Goal: Task Accomplishment & Management: Manage account settings

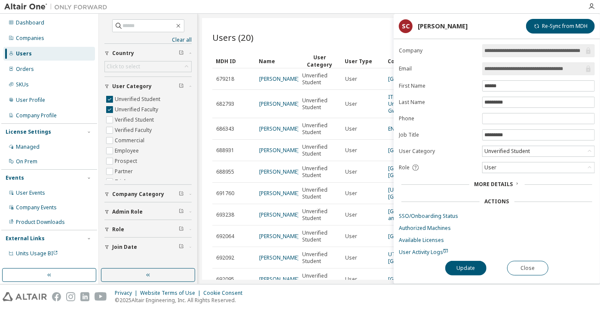
scroll to position [156, 0]
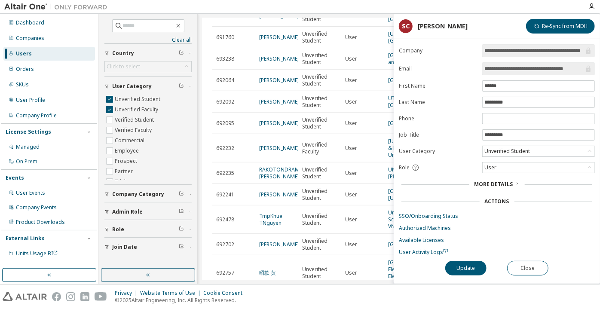
click at [501, 69] on input "**********" at bounding box center [535, 68] width 100 height 9
click at [519, 272] on button "Close" at bounding box center [527, 268] width 41 height 15
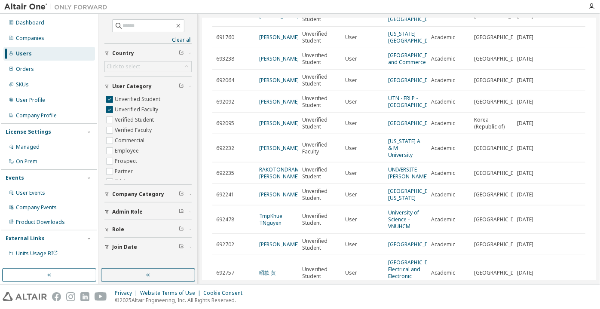
scroll to position [195, 0]
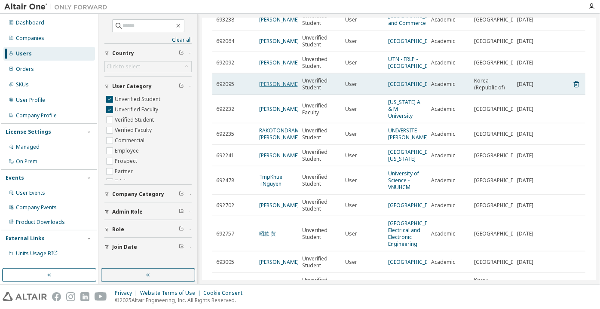
click at [265, 88] on link "[PERSON_NAME]" at bounding box center [279, 83] width 40 height 7
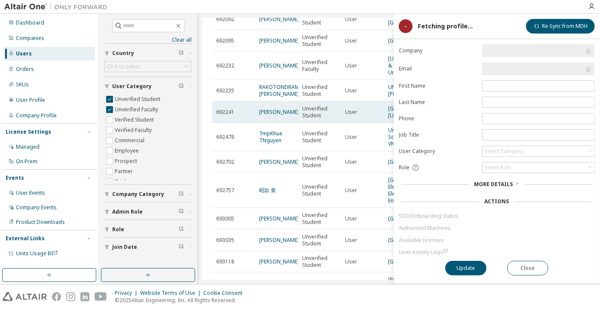
scroll to position [160, 0]
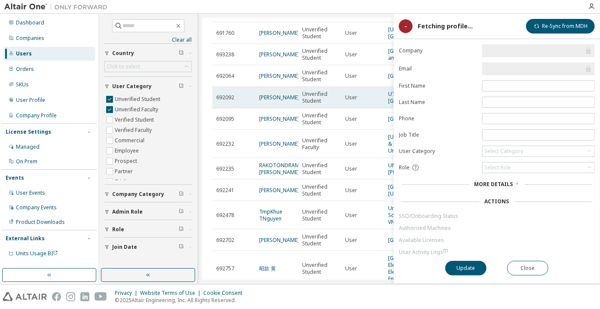
click at [378, 108] on td "User" at bounding box center [362, 97] width 43 height 21
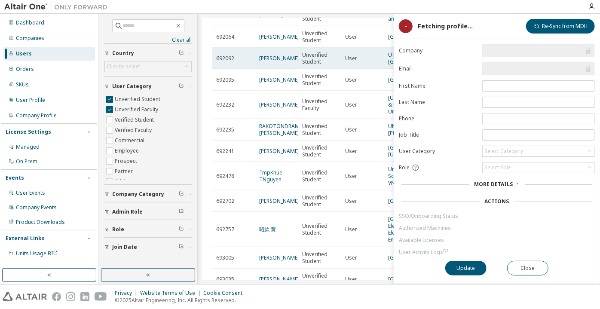
scroll to position [200, 0]
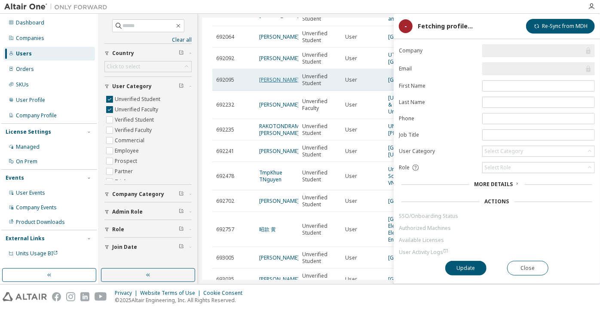
click at [270, 83] on link "[PERSON_NAME]" at bounding box center [279, 79] width 40 height 7
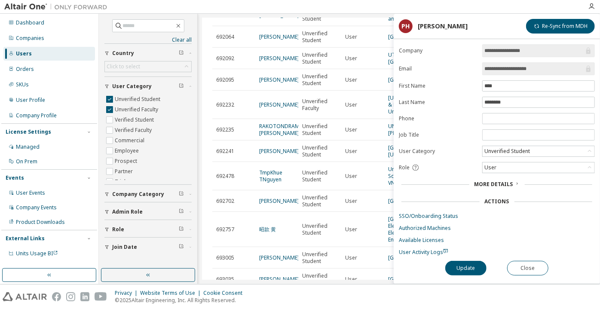
drag, startPoint x: 530, startPoint y: 65, endPoint x: 507, endPoint y: 65, distance: 23.2
click at [507, 65] on input "**********" at bounding box center [535, 68] width 100 height 9
click at [525, 271] on button "Close" at bounding box center [527, 268] width 41 height 15
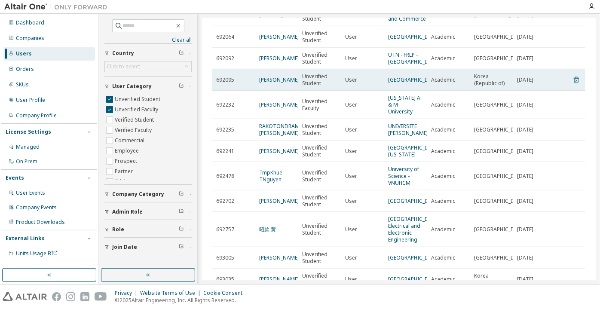
click at [574, 83] on icon at bounding box center [576, 80] width 5 height 6
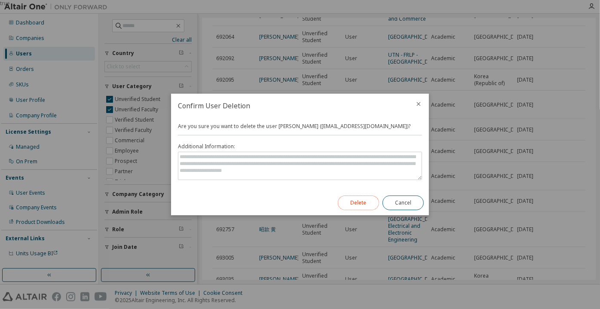
click at [362, 205] on button "Delete" at bounding box center [358, 203] width 41 height 15
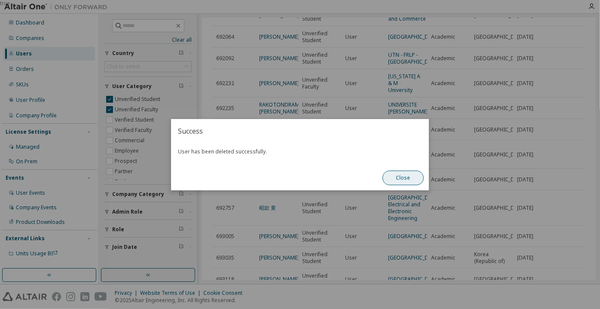
click at [395, 178] on button "Close" at bounding box center [403, 178] width 41 height 15
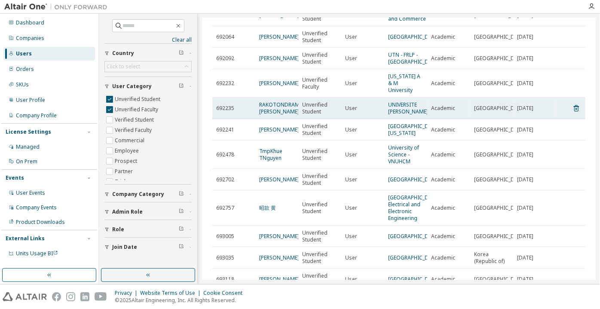
scroll to position [239, 0]
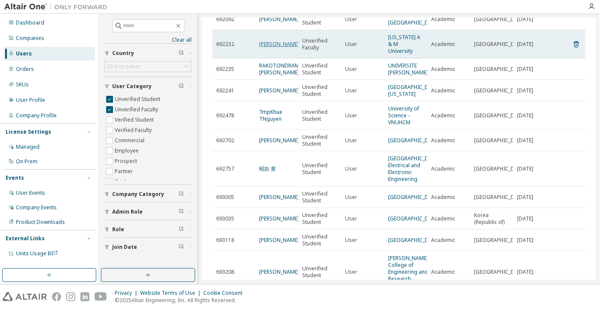
click at [275, 48] on link "[PERSON_NAME]" at bounding box center [279, 43] width 40 height 7
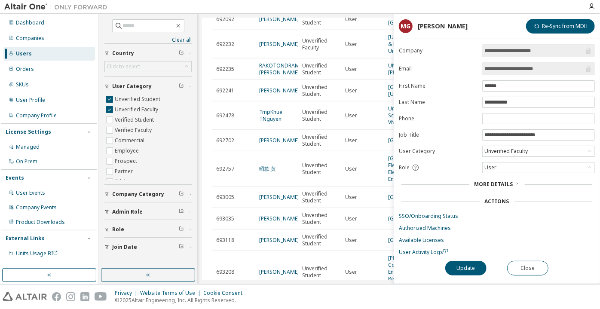
drag, startPoint x: 552, startPoint y: 67, endPoint x: 518, endPoint y: 68, distance: 33.6
click at [518, 68] on input "**********" at bounding box center [535, 68] width 100 height 9
click at [496, 63] on span "**********" at bounding box center [538, 68] width 113 height 13
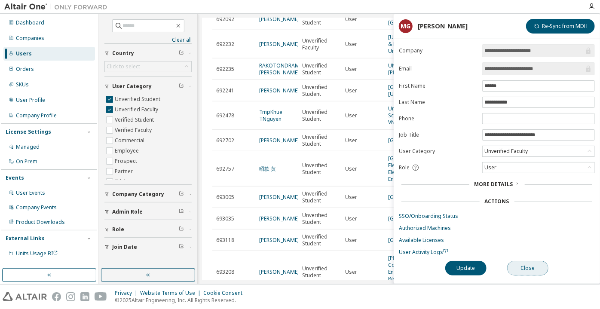
click at [529, 261] on button "Close" at bounding box center [527, 268] width 41 height 15
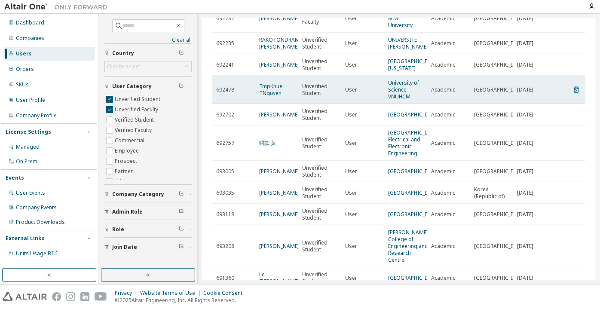
scroll to position [278, 0]
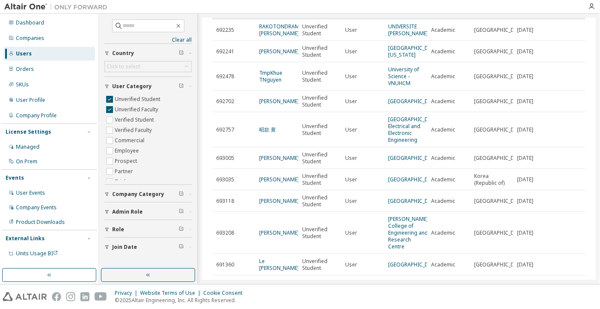
click at [260, 9] on link "[PERSON_NAME]" at bounding box center [279, 4] width 40 height 7
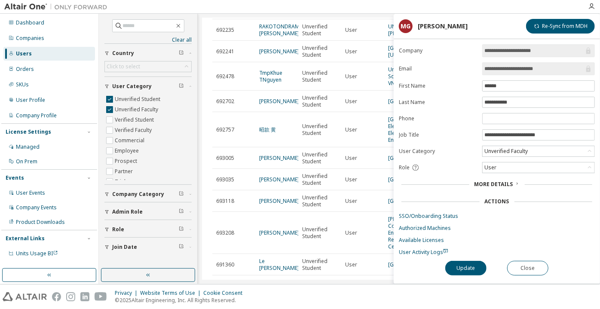
click at [485, 72] on input "**********" at bounding box center [535, 68] width 100 height 9
click at [523, 264] on button "Close" at bounding box center [527, 268] width 41 height 15
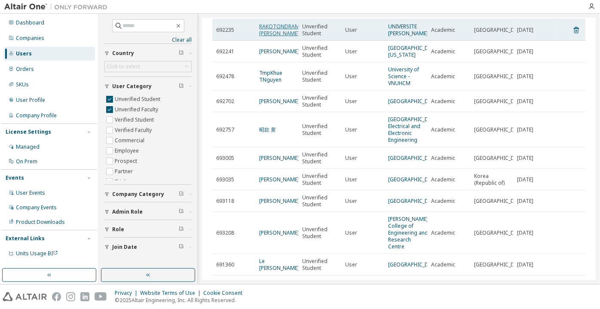
click at [293, 37] on link "RAKOTONDRAMANANA [PERSON_NAME]" at bounding box center [288, 30] width 58 height 14
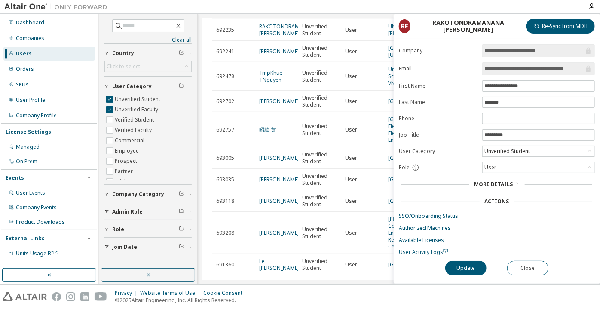
drag, startPoint x: 553, startPoint y: 69, endPoint x: 587, endPoint y: 70, distance: 34.4
click at [587, 70] on span "**********" at bounding box center [538, 68] width 113 height 13
click at [499, 68] on input "**********" at bounding box center [535, 68] width 100 height 9
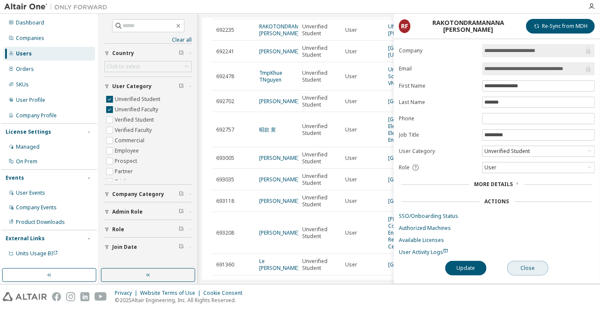
click at [534, 269] on button "Close" at bounding box center [527, 268] width 41 height 15
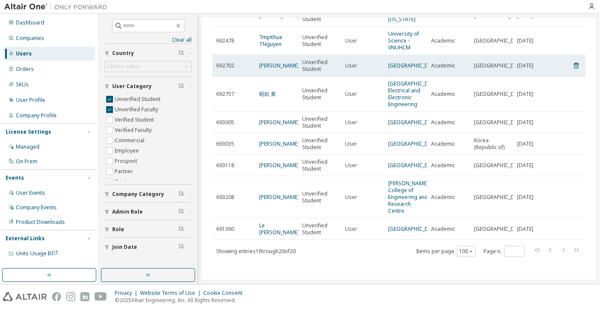
scroll to position [278, 0]
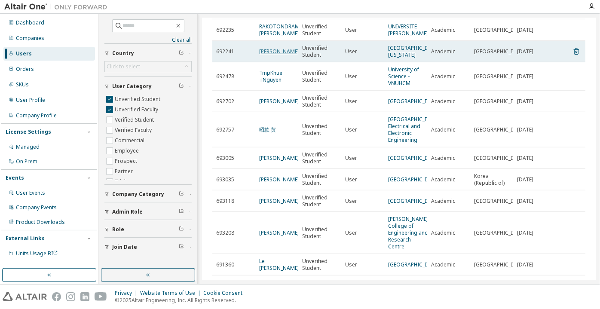
click at [262, 55] on link "[PERSON_NAME]" at bounding box center [279, 51] width 40 height 7
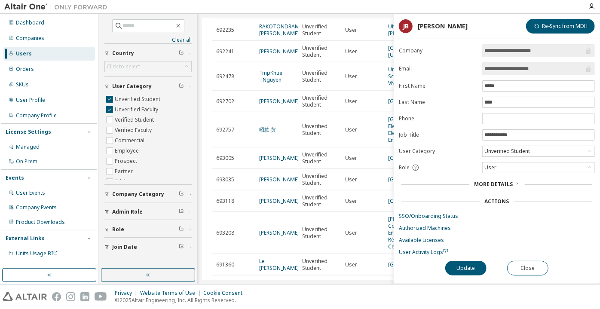
drag, startPoint x: 551, startPoint y: 62, endPoint x: 513, endPoint y: 67, distance: 37.7
click at [513, 67] on span "**********" at bounding box center [538, 68] width 113 height 13
click at [497, 73] on span "**********" at bounding box center [538, 68] width 113 height 13
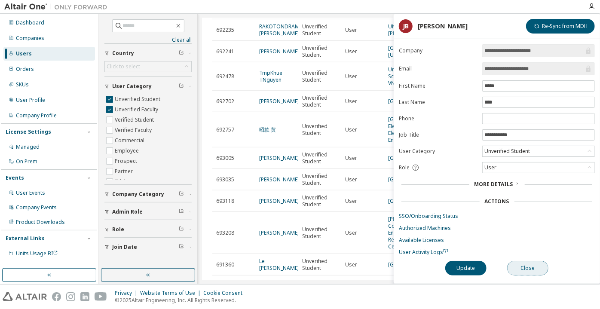
click at [522, 270] on button "Close" at bounding box center [527, 268] width 41 height 15
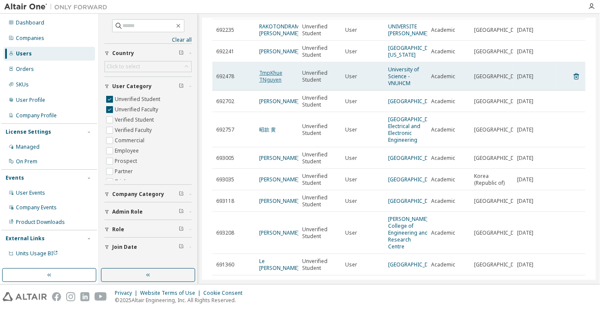
click at [269, 83] on link "TmpKhue TNguyen" at bounding box center [270, 76] width 23 height 14
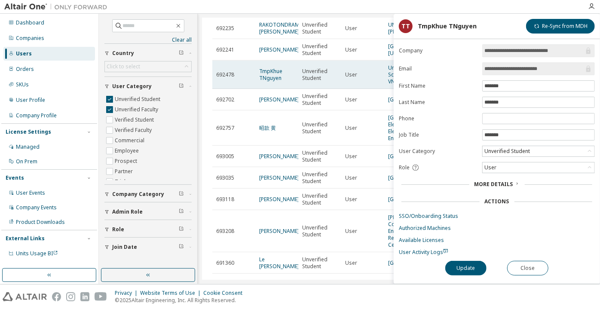
scroll to position [278, 0]
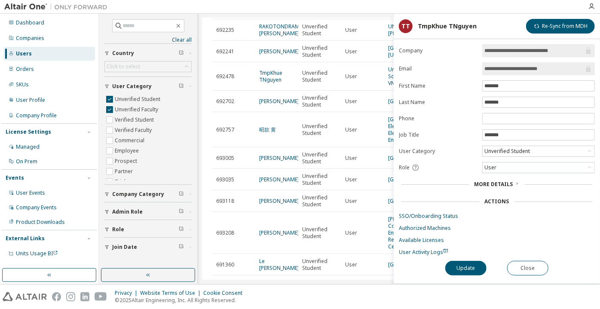
drag, startPoint x: 564, startPoint y: 68, endPoint x: 526, endPoint y: 70, distance: 37.9
click at [526, 70] on input "**********" at bounding box center [535, 68] width 100 height 9
click at [497, 69] on input "**********" at bounding box center [535, 68] width 100 height 9
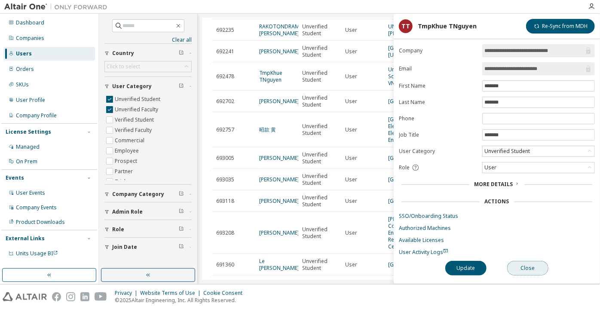
click at [515, 265] on button "Close" at bounding box center [527, 268] width 41 height 15
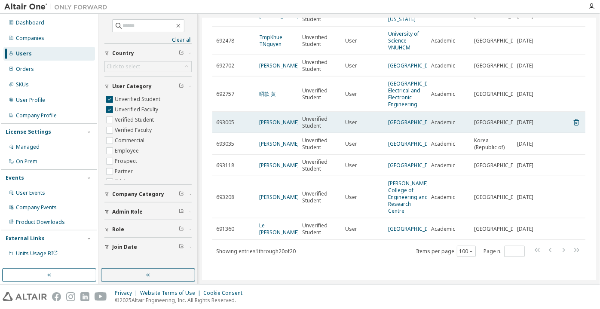
scroll to position [370, 0]
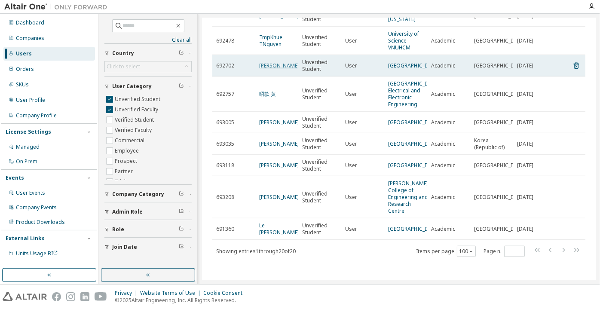
click at [277, 68] on link "[PERSON_NAME]" at bounding box center [279, 65] width 40 height 7
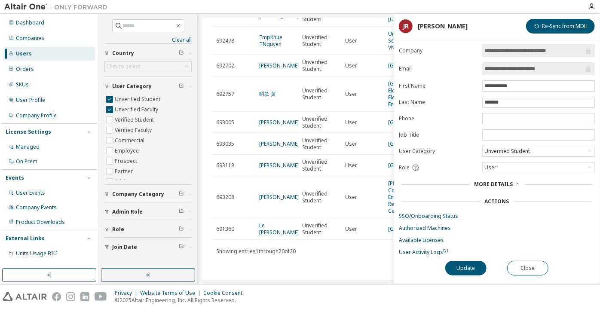
drag, startPoint x: 543, startPoint y: 69, endPoint x: 511, endPoint y: 71, distance: 31.4
click at [511, 71] on input "**********" at bounding box center [535, 68] width 100 height 9
click at [523, 264] on button "Close" at bounding box center [527, 268] width 41 height 15
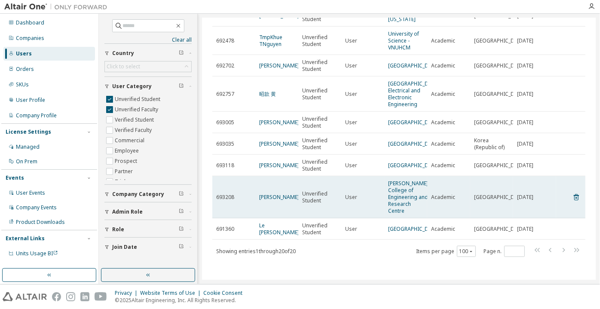
scroll to position [370, 0]
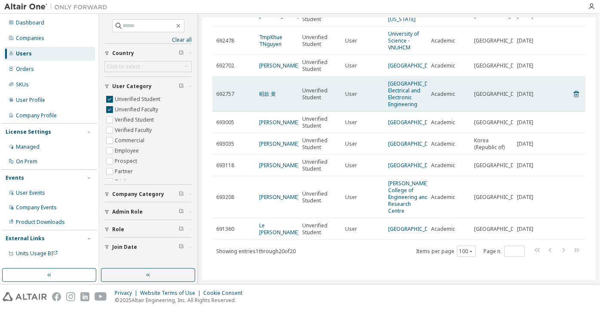
click at [267, 107] on td "昭款 黄" at bounding box center [276, 94] width 43 height 35
click at [267, 98] on link "昭款 黄" at bounding box center [267, 93] width 17 height 7
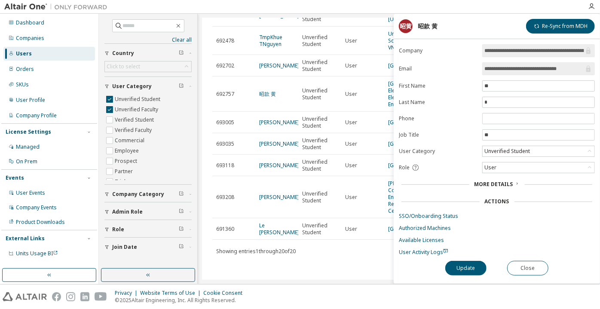
drag, startPoint x: 557, startPoint y: 70, endPoint x: 587, endPoint y: 68, distance: 29.3
click at [587, 68] on span "**********" at bounding box center [538, 68] width 113 height 13
click at [520, 72] on input "**********" at bounding box center [535, 68] width 100 height 9
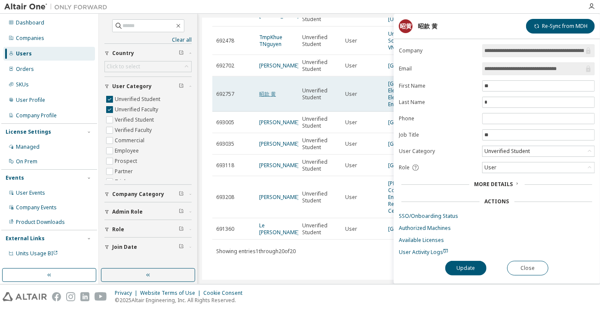
click at [272, 98] on link "昭款 黄" at bounding box center [267, 93] width 17 height 7
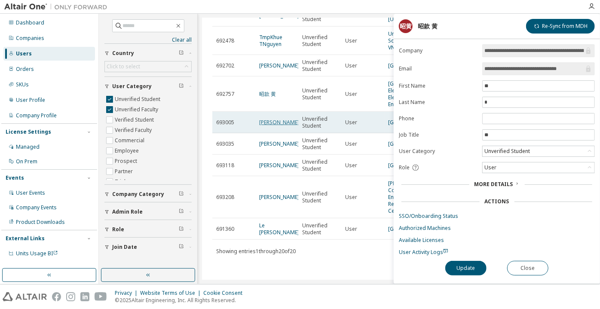
click at [265, 126] on link "[PERSON_NAME]" at bounding box center [279, 122] width 40 height 7
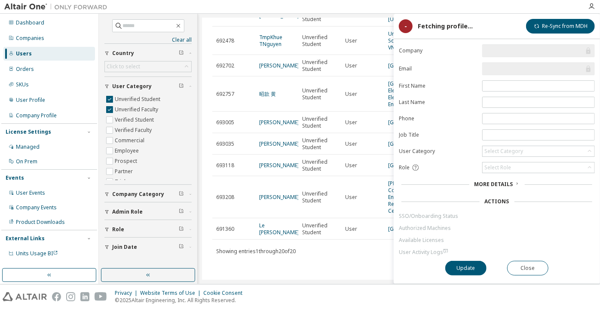
scroll to position [409, 0]
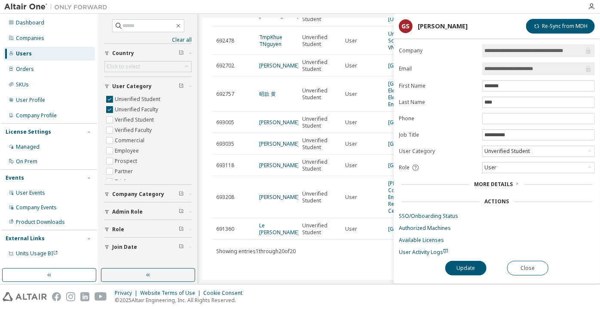
drag, startPoint x: 559, startPoint y: 73, endPoint x: 520, endPoint y: 70, distance: 39.2
click at [520, 70] on span "**********" at bounding box center [538, 68] width 113 height 13
click at [507, 62] on span "**********" at bounding box center [538, 68] width 113 height 13
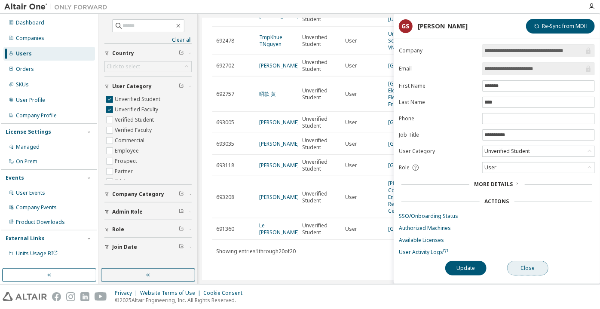
click at [537, 263] on button "Close" at bounding box center [527, 268] width 41 height 15
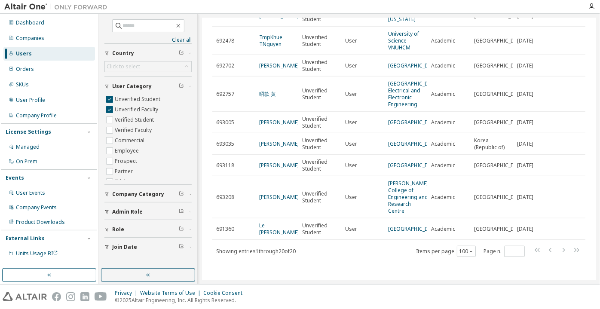
scroll to position [409, 0]
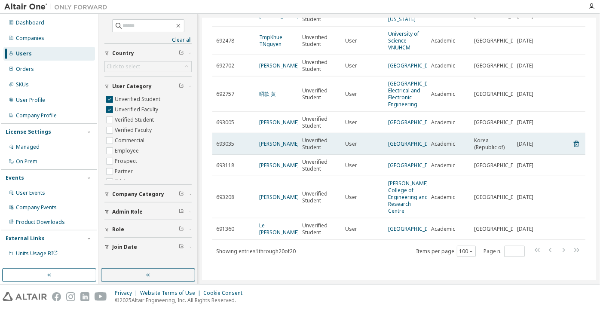
click at [278, 133] on td "[PERSON_NAME]" at bounding box center [276, 143] width 43 height 21
click at [276, 140] on link "[PERSON_NAME]" at bounding box center [279, 143] width 40 height 7
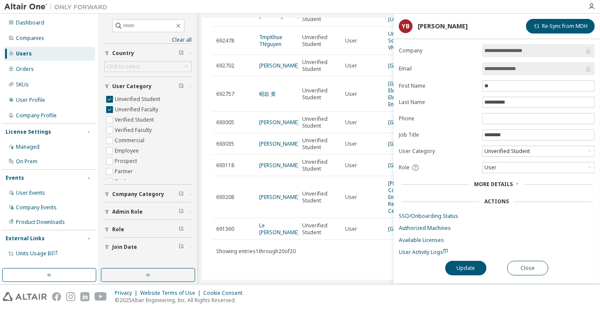
drag, startPoint x: 528, startPoint y: 63, endPoint x: 514, endPoint y: 66, distance: 14.4
click at [514, 66] on span "**********" at bounding box center [538, 68] width 113 height 13
click at [536, 269] on button "Close" at bounding box center [527, 268] width 41 height 15
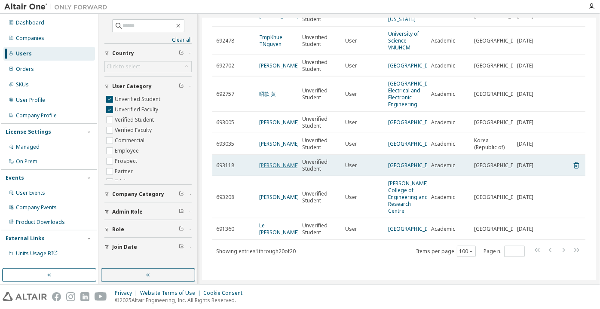
click at [264, 162] on link "[PERSON_NAME]" at bounding box center [279, 165] width 40 height 7
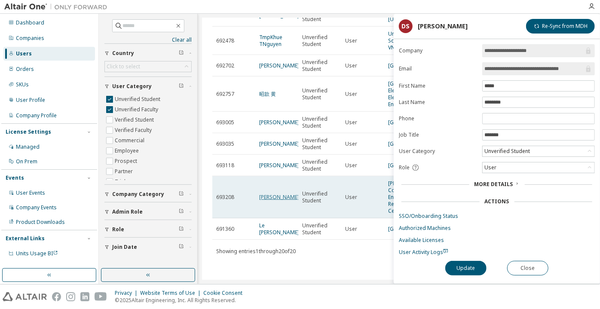
click at [269, 193] on link "[PERSON_NAME]" at bounding box center [279, 196] width 40 height 7
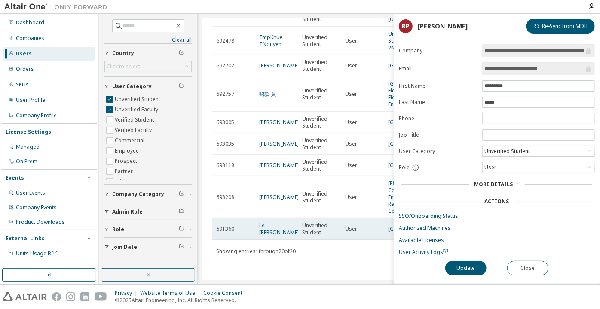
click at [285, 226] on td "Le [PERSON_NAME]" at bounding box center [276, 228] width 43 height 21
click at [286, 222] on link "Le [PERSON_NAME]" at bounding box center [279, 229] width 40 height 14
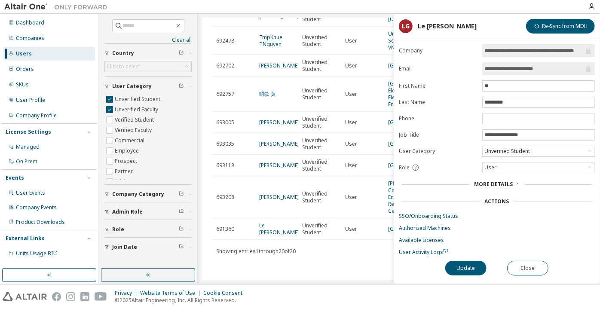
click at [519, 258] on div "**********" at bounding box center [497, 164] width 206 height 240
click at [523, 261] on button "Close" at bounding box center [527, 268] width 41 height 15
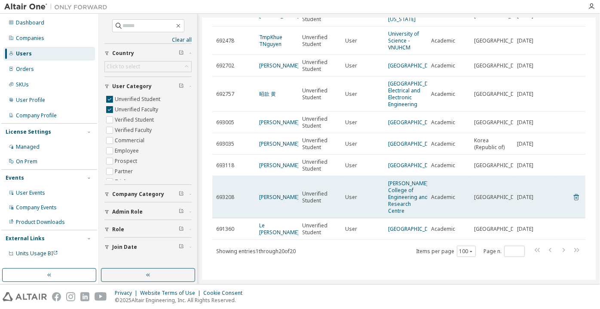
click at [573, 192] on icon at bounding box center [577, 197] width 8 height 10
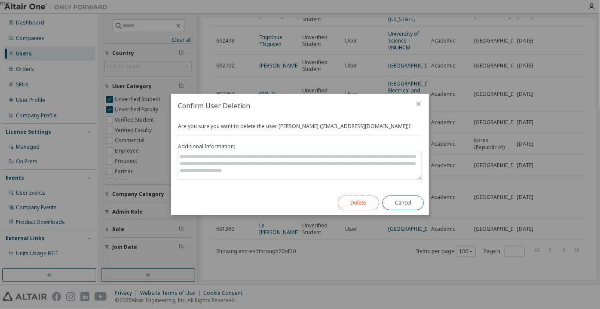
click at [369, 207] on button "Delete" at bounding box center [358, 203] width 41 height 15
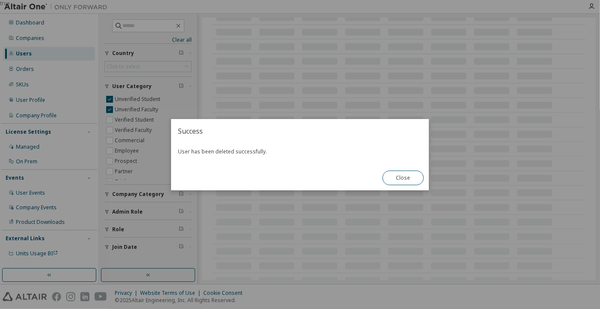
scroll to position [246, 0]
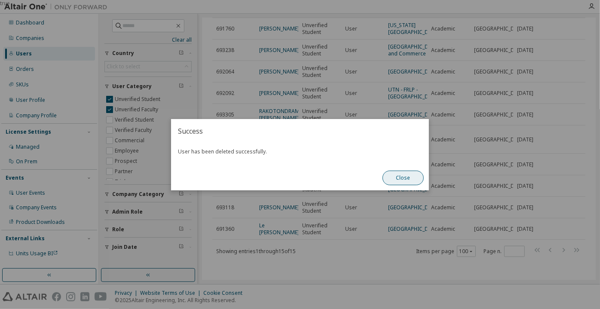
click at [407, 175] on button "Close" at bounding box center [403, 178] width 41 height 15
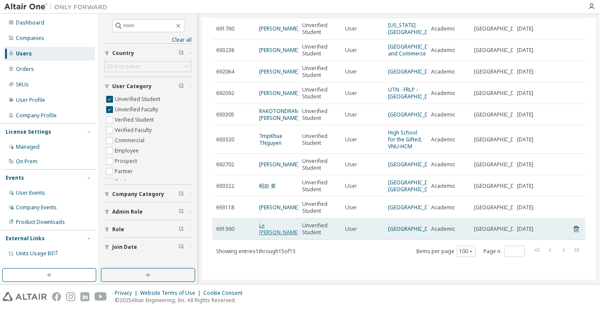
click at [272, 222] on link "Le [PERSON_NAME]" at bounding box center [279, 229] width 40 height 14
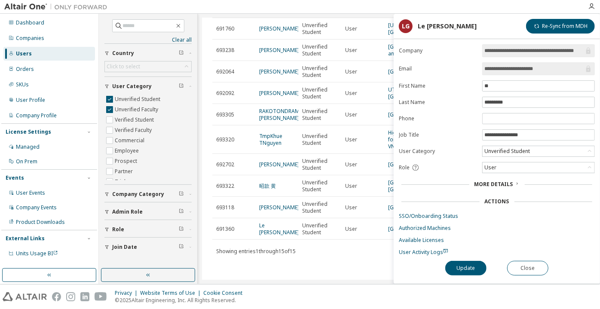
drag, startPoint x: 559, startPoint y: 68, endPoint x: 520, endPoint y: 66, distance: 39.2
click at [520, 66] on input "**********" at bounding box center [535, 68] width 100 height 9
click at [499, 69] on input "**********" at bounding box center [535, 68] width 100 height 9
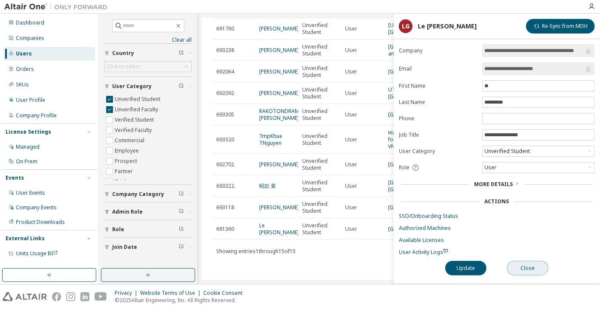
click at [526, 264] on button "Close" at bounding box center [527, 268] width 41 height 15
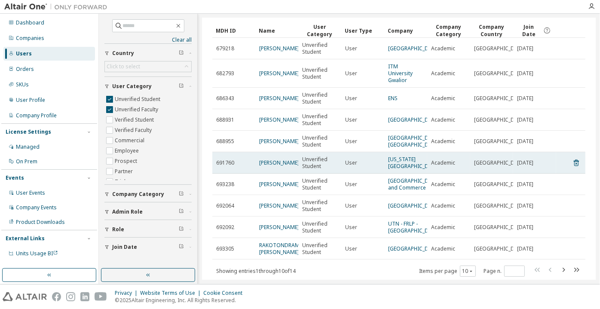
scroll to position [78, 0]
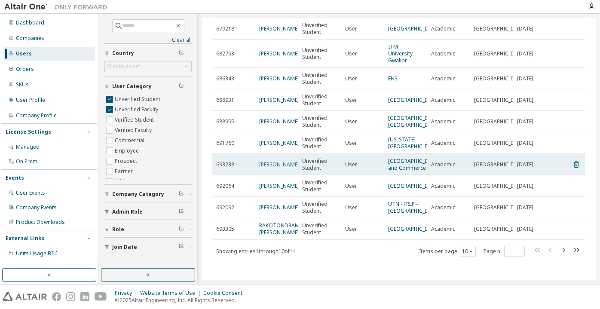
click at [261, 161] on link "[PERSON_NAME]" at bounding box center [279, 164] width 40 height 7
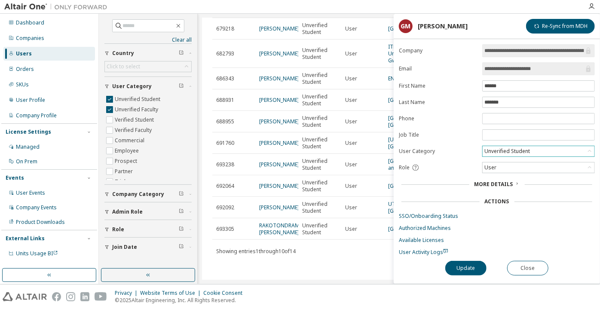
click at [496, 151] on div "Unverified Student" at bounding box center [507, 151] width 48 height 9
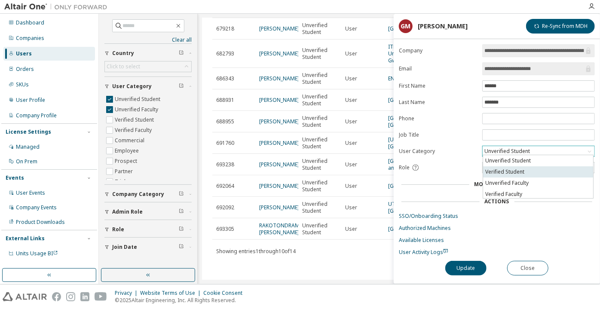
click at [498, 167] on li "Verified Student" at bounding box center [538, 171] width 110 height 11
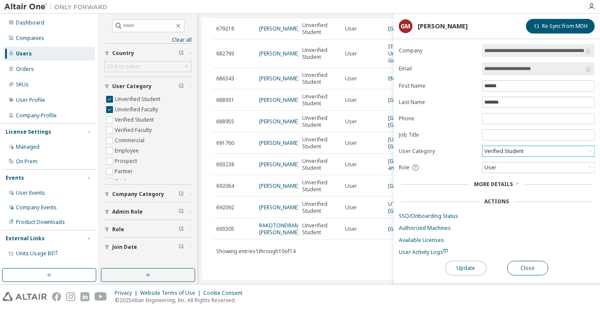
click at [473, 261] on button "Update" at bounding box center [465, 268] width 41 height 15
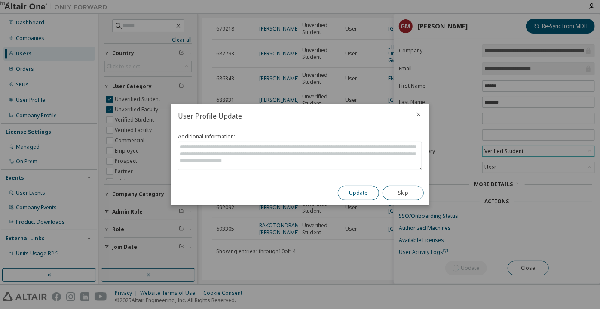
click at [363, 194] on button "Update" at bounding box center [358, 193] width 41 height 15
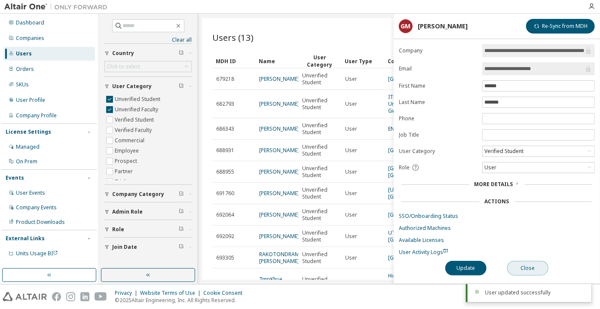
click at [522, 263] on button "Close" at bounding box center [527, 268] width 41 height 15
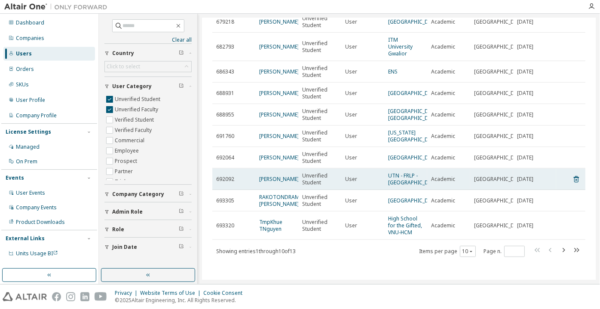
scroll to position [83, 0]
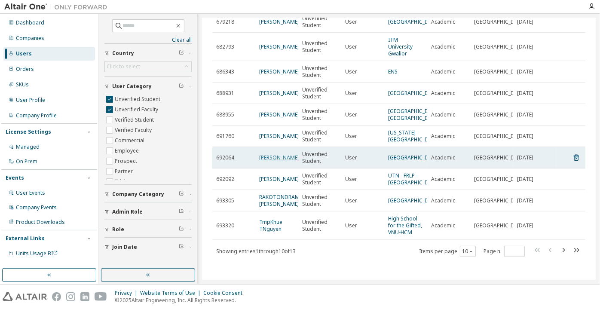
click at [266, 154] on link "[PERSON_NAME]" at bounding box center [279, 157] width 40 height 7
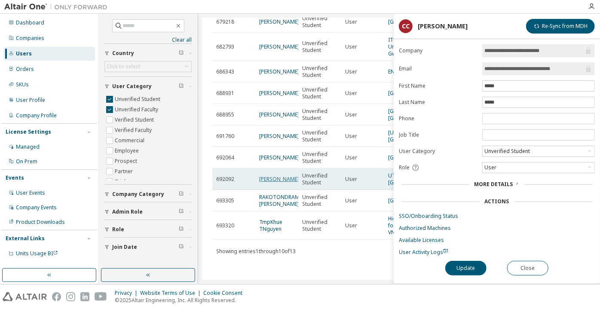
click at [270, 178] on link "[PERSON_NAME]" at bounding box center [279, 178] width 40 height 7
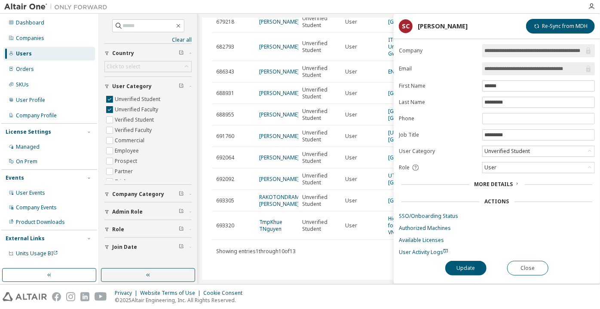
scroll to position [0, 12]
drag, startPoint x: 522, startPoint y: 48, endPoint x: 587, endPoint y: 58, distance: 65.7
click at [587, 58] on form "**********" at bounding box center [497, 150] width 196 height 212
click at [551, 71] on input "**********" at bounding box center [535, 68] width 100 height 9
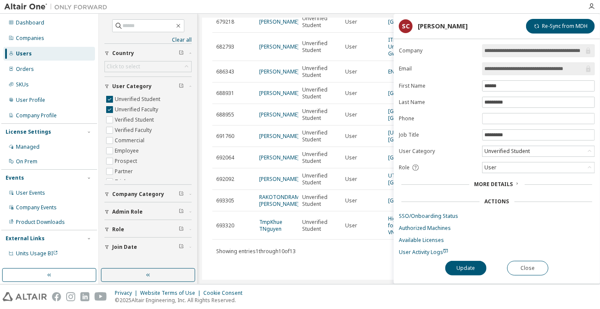
click at [551, 71] on input "**********" at bounding box center [535, 68] width 100 height 9
click at [514, 265] on button "Close" at bounding box center [527, 268] width 41 height 15
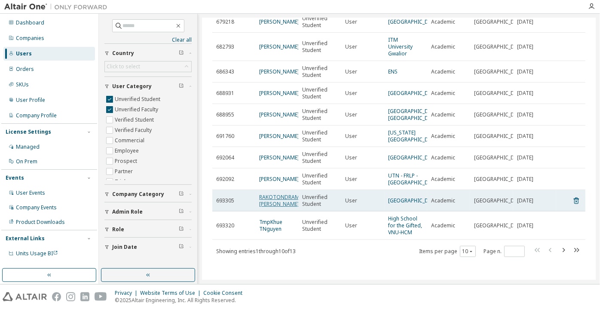
click at [268, 200] on link "RAKOTONDRAMANANA [PERSON_NAME]" at bounding box center [288, 200] width 58 height 14
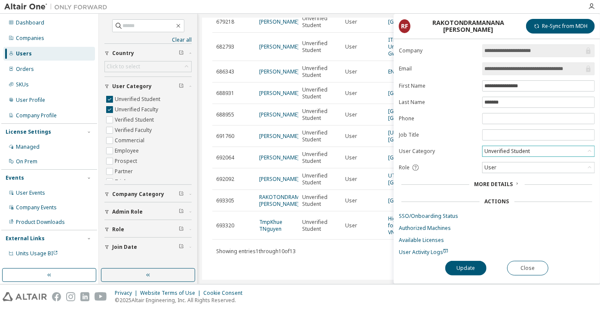
click at [516, 147] on div "Unverified Student" at bounding box center [507, 151] width 48 height 9
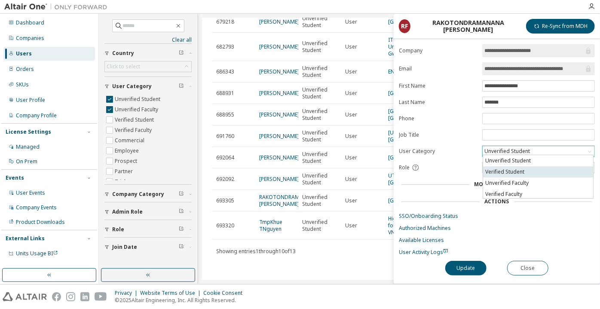
click at [520, 170] on li "Verified Student" at bounding box center [538, 171] width 110 height 11
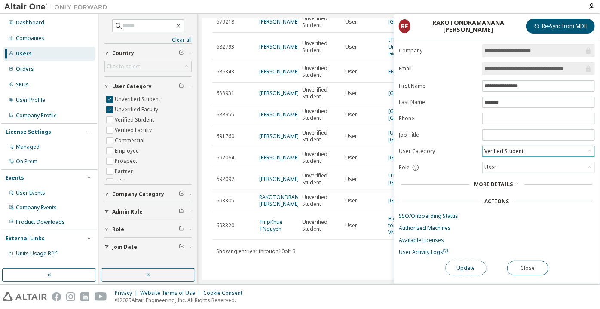
click at [476, 262] on button "Update" at bounding box center [465, 268] width 41 height 15
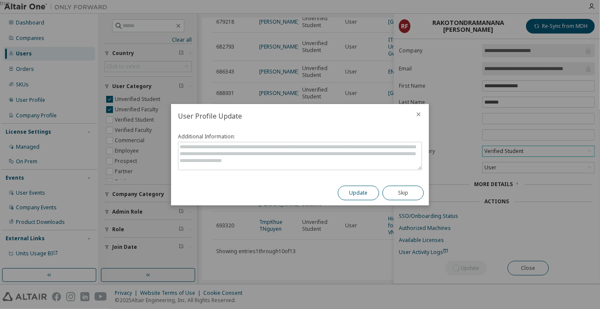
click at [360, 195] on button "Update" at bounding box center [358, 193] width 41 height 15
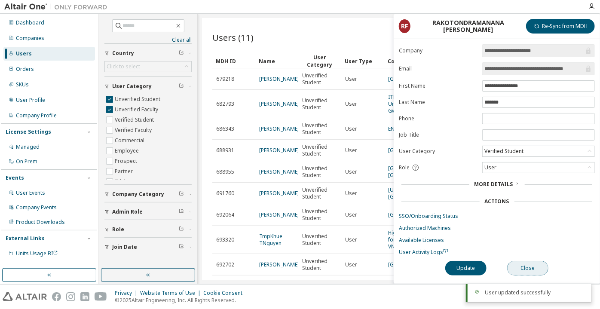
click at [516, 265] on button "Close" at bounding box center [527, 268] width 41 height 15
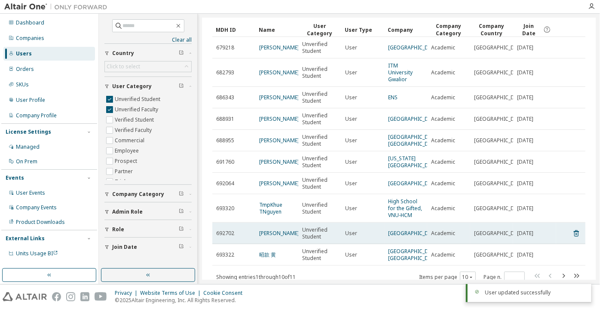
scroll to position [78, 0]
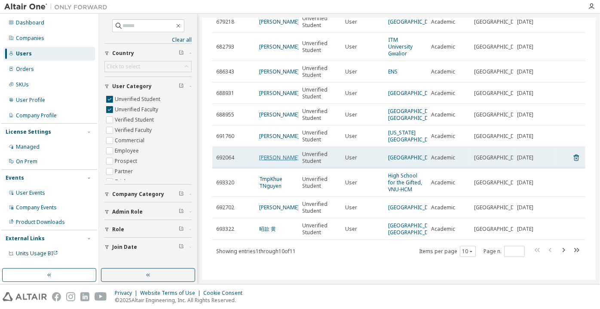
click at [269, 154] on link "[PERSON_NAME]" at bounding box center [279, 157] width 40 height 7
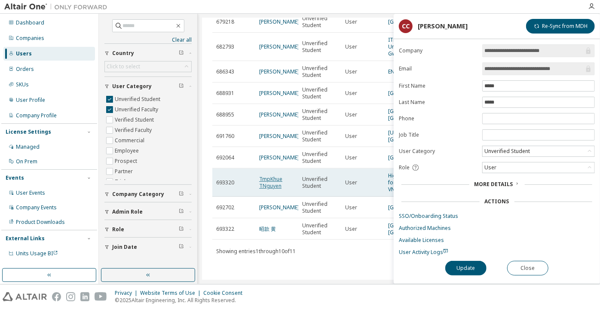
click at [272, 175] on link "TmpKhue TNguyen" at bounding box center [270, 182] width 23 height 14
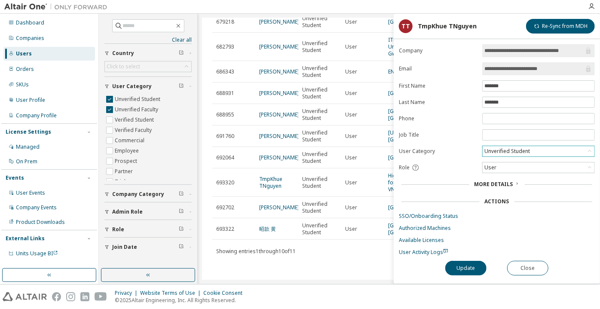
click at [492, 150] on div "Unverified Student" at bounding box center [507, 151] width 48 height 9
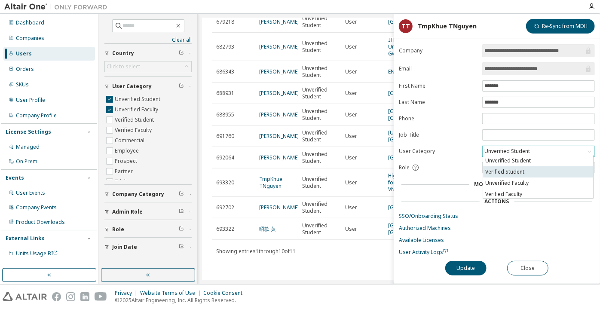
click at [500, 167] on li "Verified Student" at bounding box center [538, 171] width 110 height 11
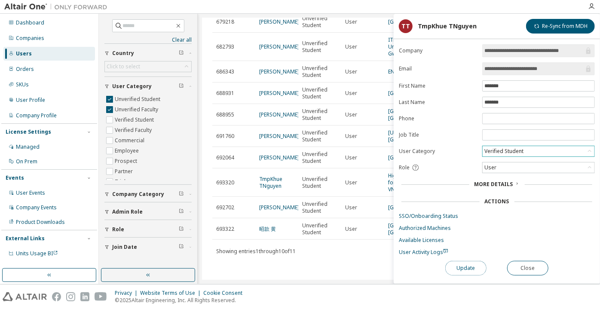
click at [460, 264] on button "Update" at bounding box center [465, 268] width 41 height 15
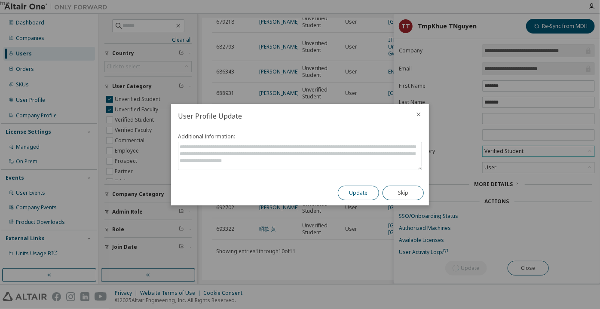
click at [373, 191] on button "Update" at bounding box center [358, 193] width 41 height 15
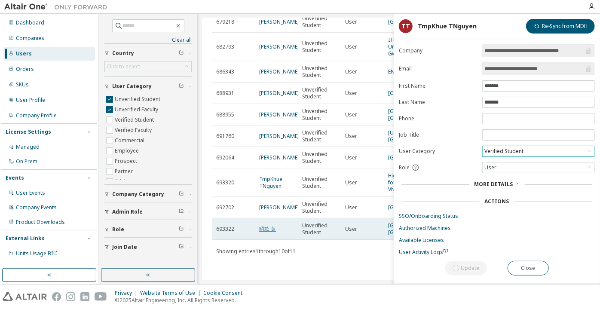
click at [275, 230] on link "昭款 黄" at bounding box center [267, 228] width 17 height 7
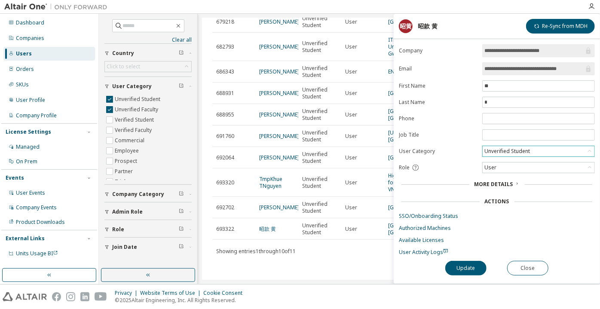
click at [506, 147] on div "Unverified Student" at bounding box center [507, 151] width 48 height 9
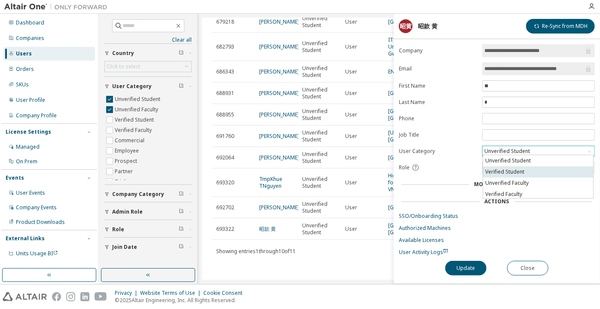
click at [504, 175] on li "Verified Student" at bounding box center [538, 171] width 110 height 11
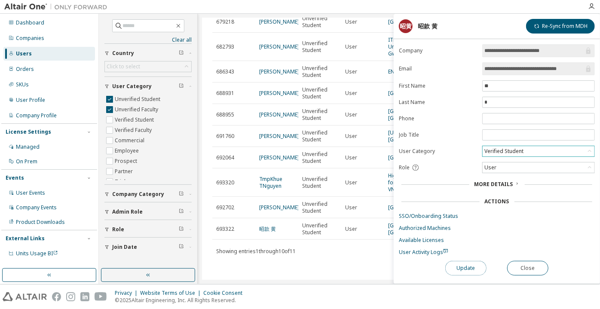
click at [447, 267] on button "Update" at bounding box center [465, 268] width 41 height 15
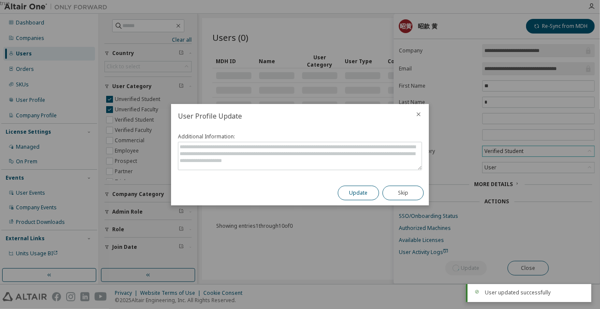
click at [359, 198] on button "Update" at bounding box center [358, 193] width 41 height 15
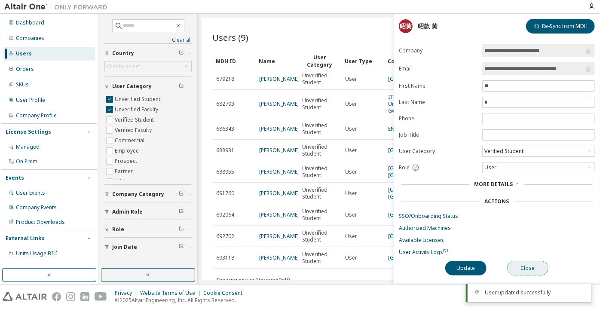
click at [539, 265] on button "Close" at bounding box center [527, 268] width 41 height 15
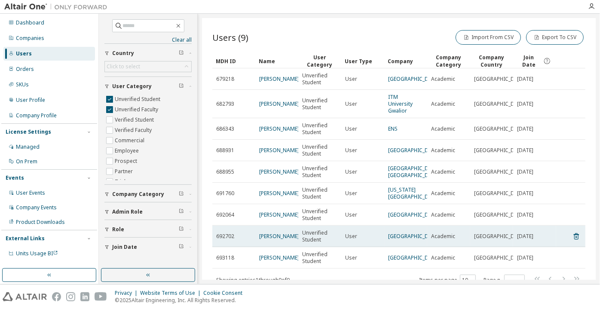
scroll to position [49, 0]
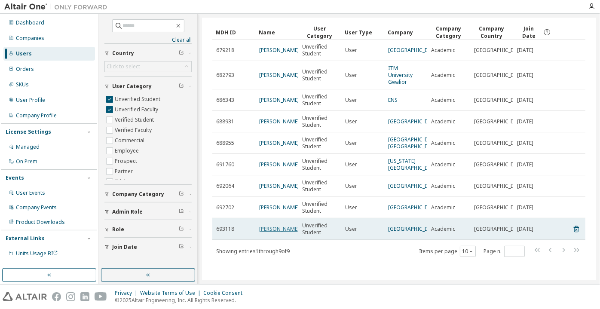
click at [264, 231] on link "[PERSON_NAME]" at bounding box center [279, 228] width 40 height 7
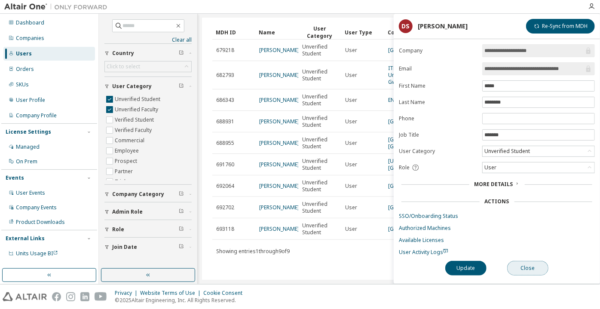
click at [525, 263] on button "Close" at bounding box center [527, 268] width 41 height 15
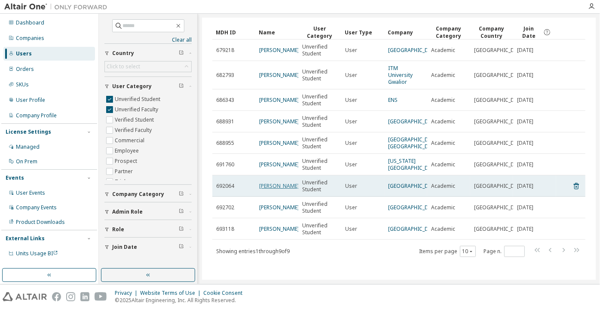
click at [264, 182] on link "[PERSON_NAME]" at bounding box center [279, 185] width 40 height 7
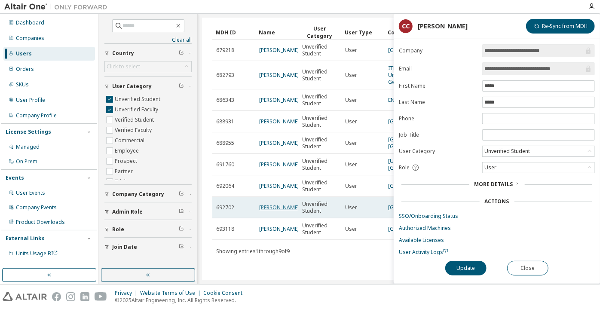
click at [274, 204] on link "[PERSON_NAME]" at bounding box center [279, 207] width 40 height 7
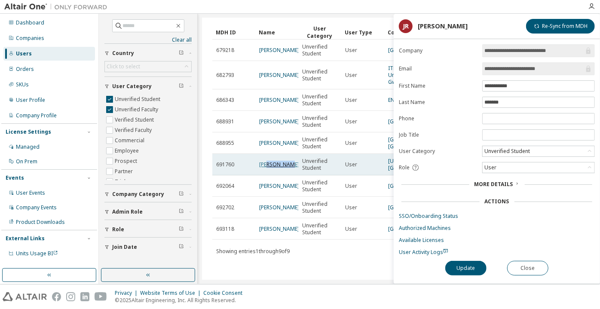
drag, startPoint x: 268, startPoint y: 153, endPoint x: 267, endPoint y: 145, distance: 8.2
click at [267, 161] on link "[PERSON_NAME]" at bounding box center [279, 164] width 40 height 7
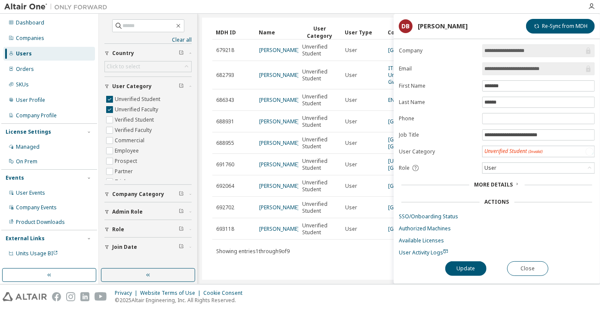
click at [267, 161] on link "[PERSON_NAME]" at bounding box center [279, 164] width 40 height 7
click at [315, 274] on div "Users (9) Import From CSV Export To CSV Clear Load Save Save As Field Operator …" at bounding box center [399, 149] width 394 height 262
click at [513, 258] on div "**********" at bounding box center [497, 164] width 206 height 240
click at [519, 266] on button "Close" at bounding box center [527, 268] width 41 height 15
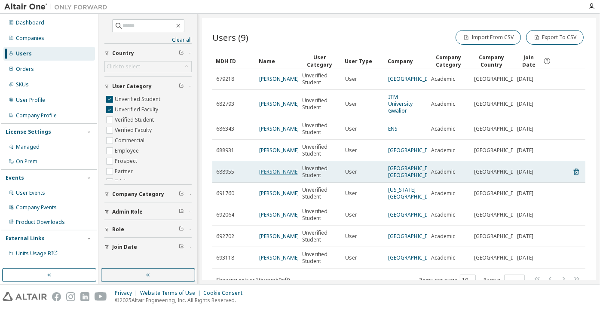
click at [278, 173] on link "[PERSON_NAME]" at bounding box center [279, 171] width 40 height 7
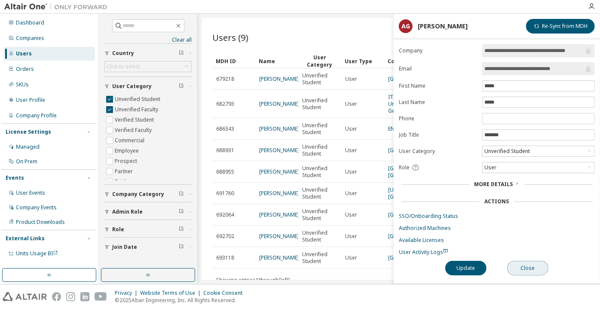
click at [531, 267] on button "Close" at bounding box center [527, 268] width 41 height 15
